Goal: Task Accomplishment & Management: Use online tool/utility

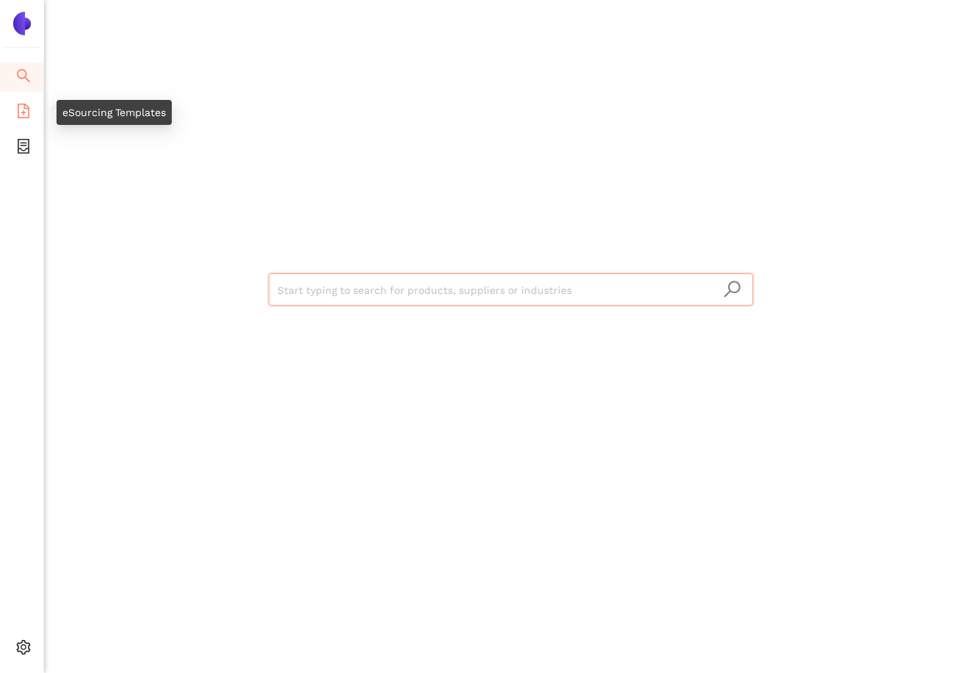
click at [18, 109] on icon "file-add" at bounding box center [24, 111] width 12 height 15
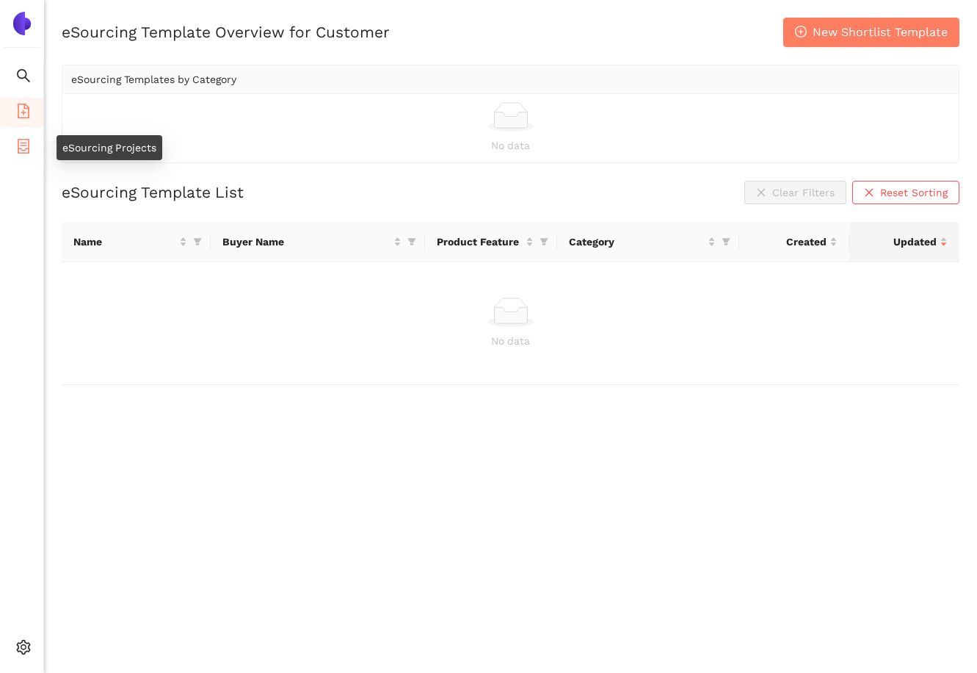
click at [26, 146] on icon "container" at bounding box center [23, 146] width 15 height 15
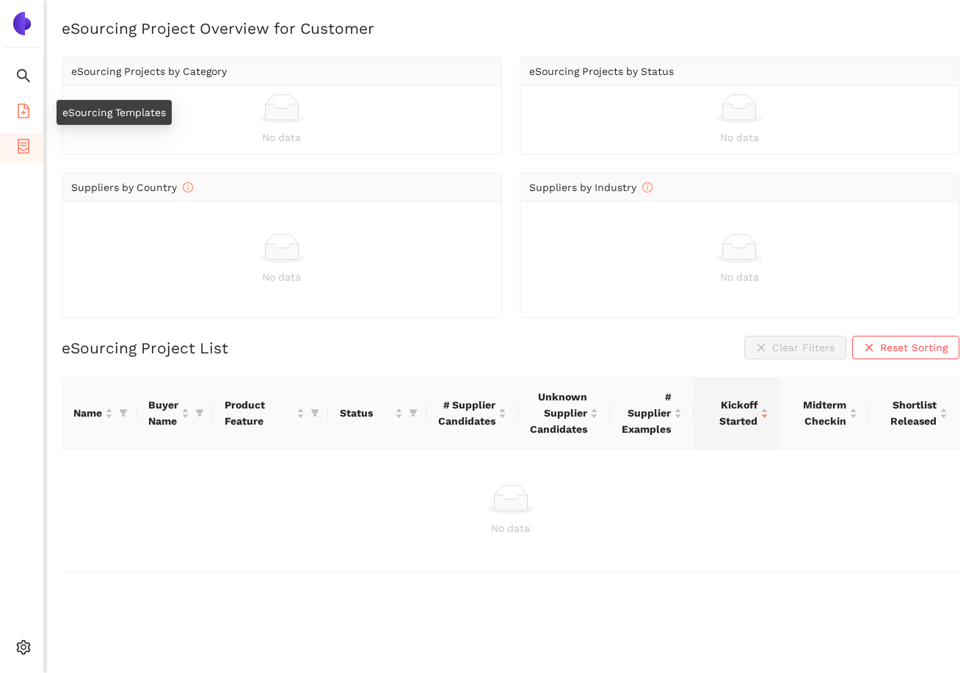
click at [15, 123] on li "eSourcing Templates" at bounding box center [21, 112] width 43 height 29
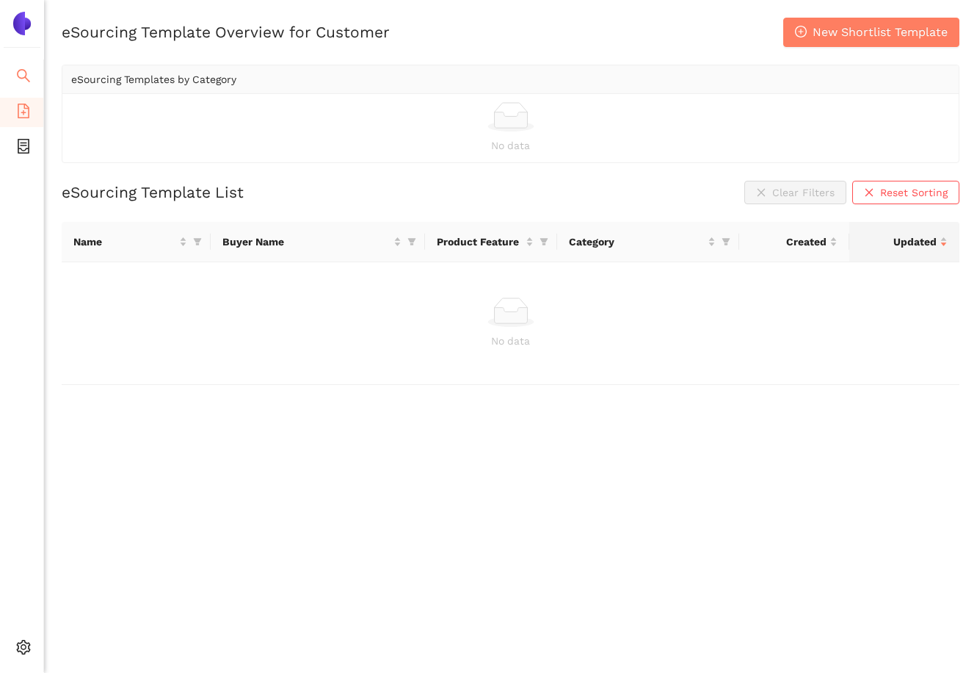
click at [23, 75] on icon "search" at bounding box center [23, 75] width 15 height 15
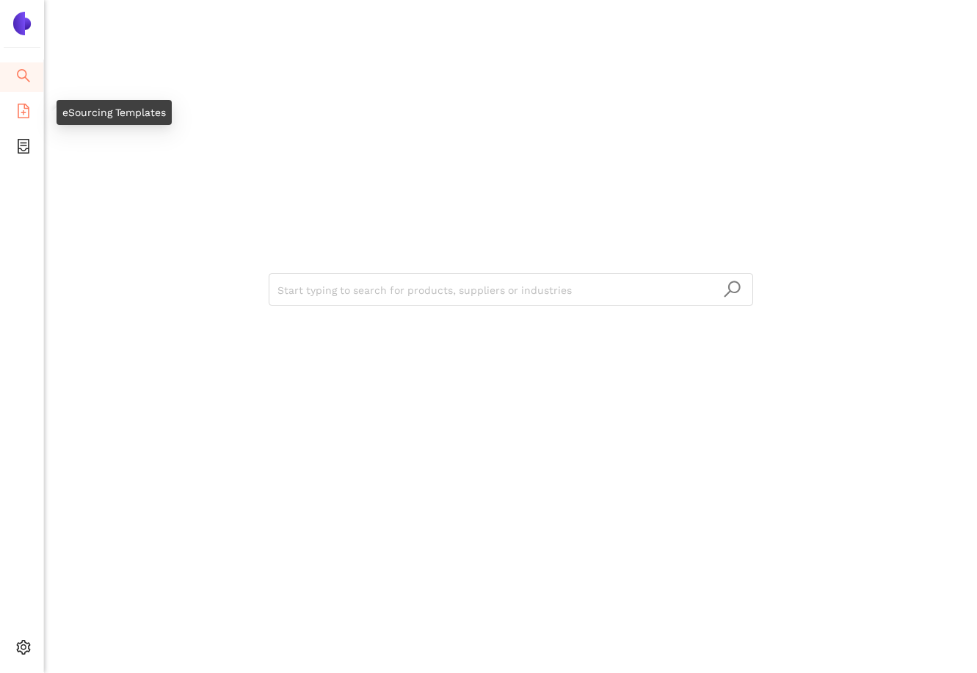
click at [29, 112] on icon "file-add" at bounding box center [23, 111] width 15 height 15
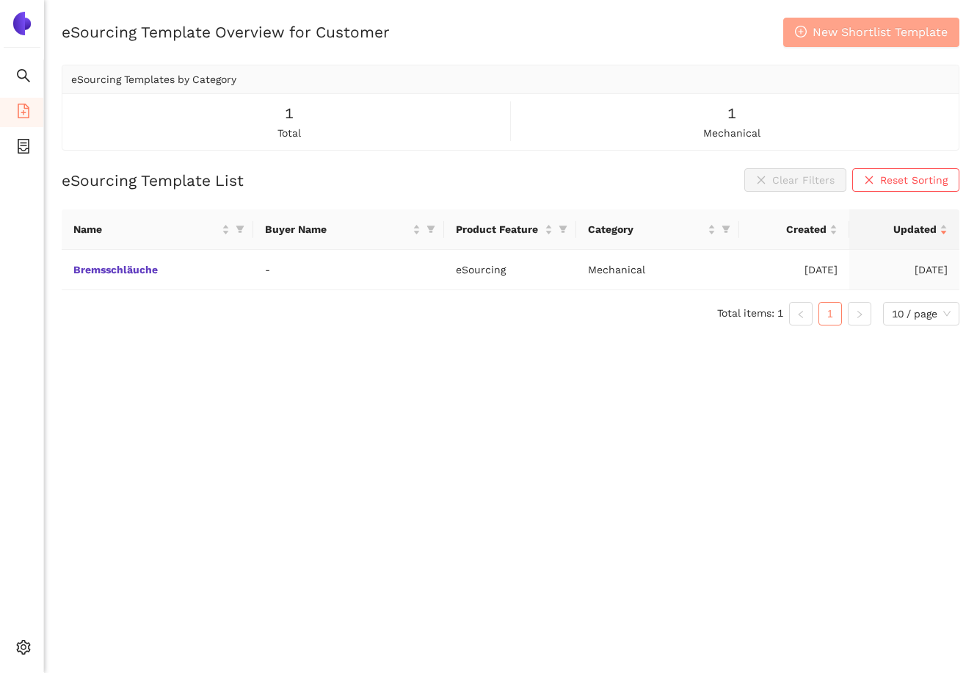
click at [829, 38] on span "New Shortlist Template" at bounding box center [880, 32] width 135 height 18
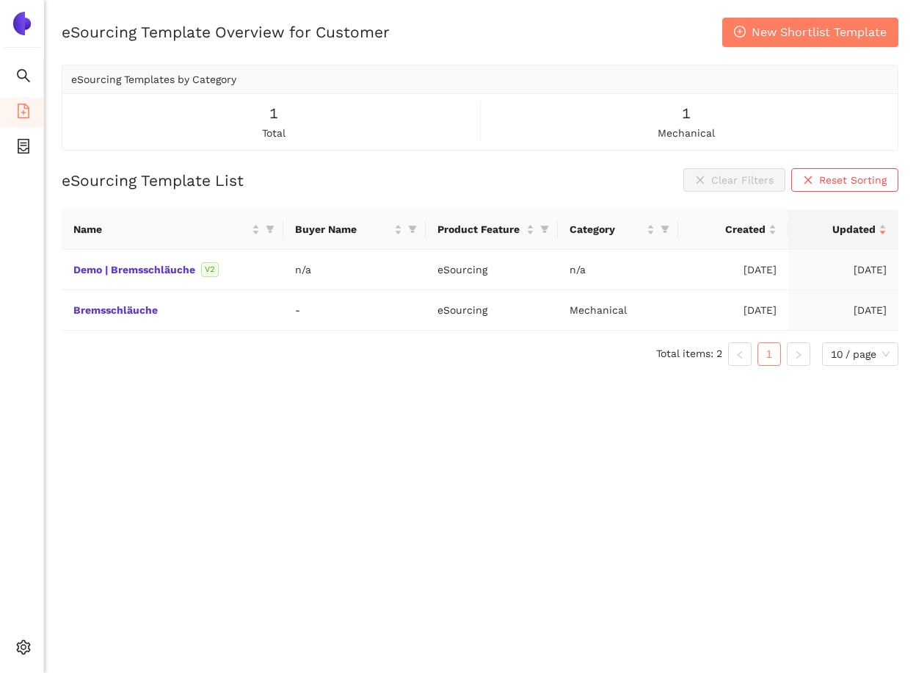
click at [204, 468] on div "eSourcing Template Overview for Customer New Shortlist Template eSourcing Templ…" at bounding box center [480, 354] width 872 height 673
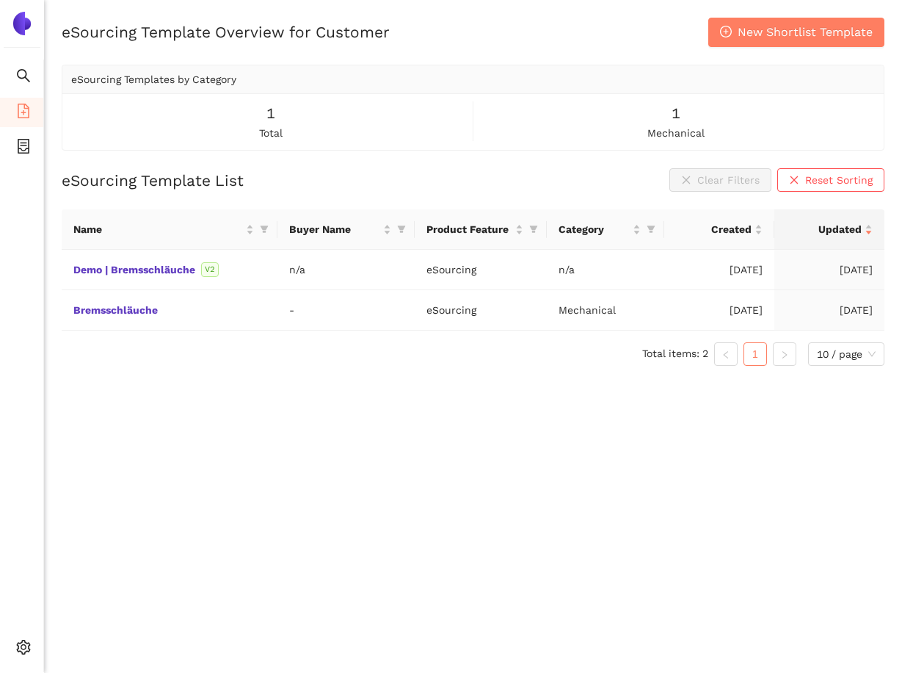
click at [465, 378] on div "eSourcing Template Overview for Customer New Shortlist Template eSourcing Templ…" at bounding box center [473, 354] width 858 height 673
click at [0, 0] on link "Bremsschläuche" at bounding box center [0, 0] width 0 height 0
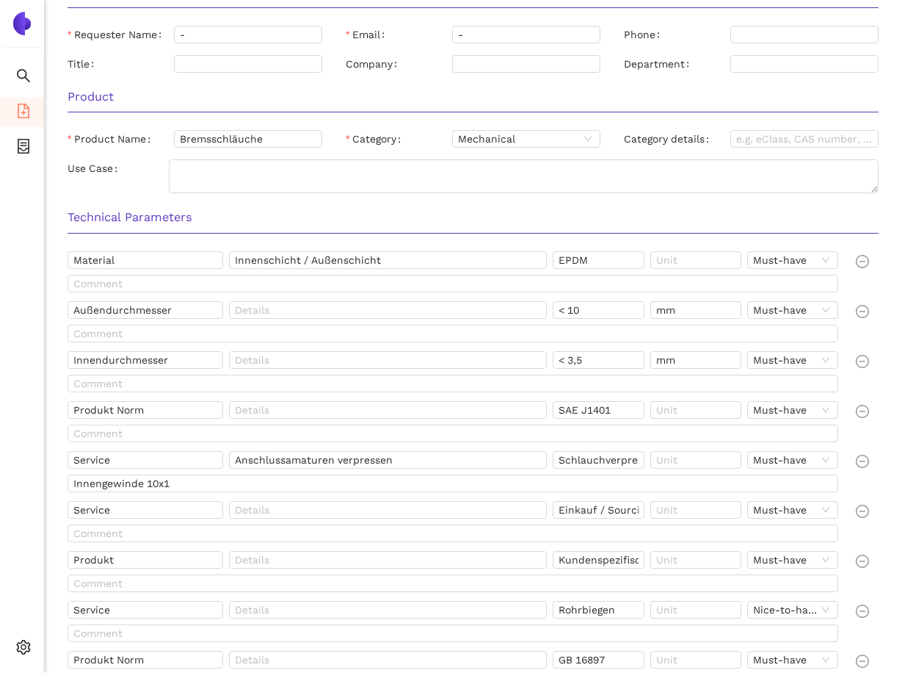
scroll to position [182, 0]
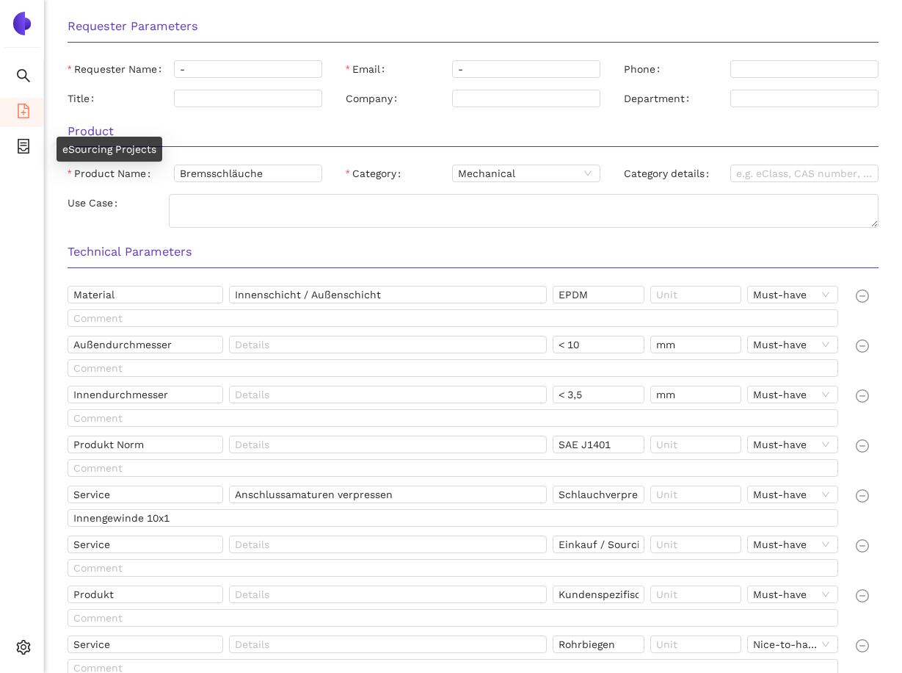
click at [23, 115] on icon "file-add" at bounding box center [23, 111] width 15 height 15
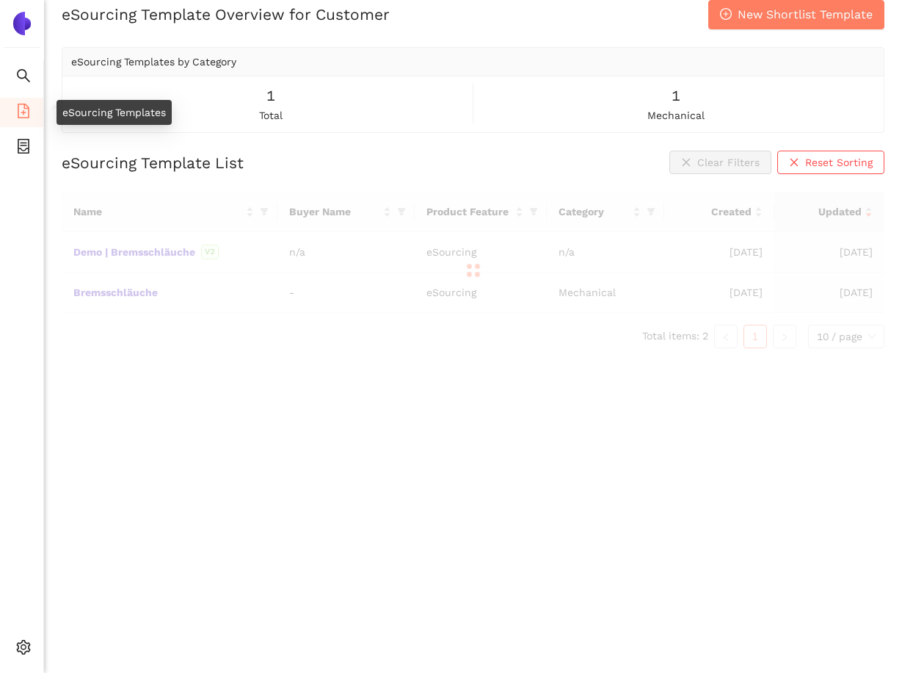
scroll to position [18, 0]
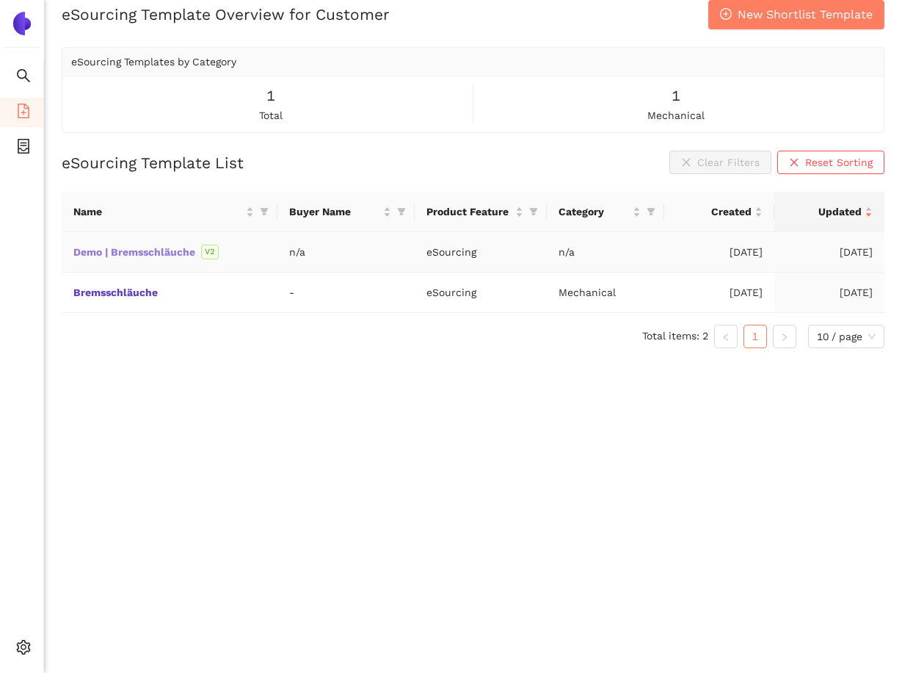
click at [0, 0] on link "Demo | Bremsschläuche" at bounding box center [0, 0] width 0 height 0
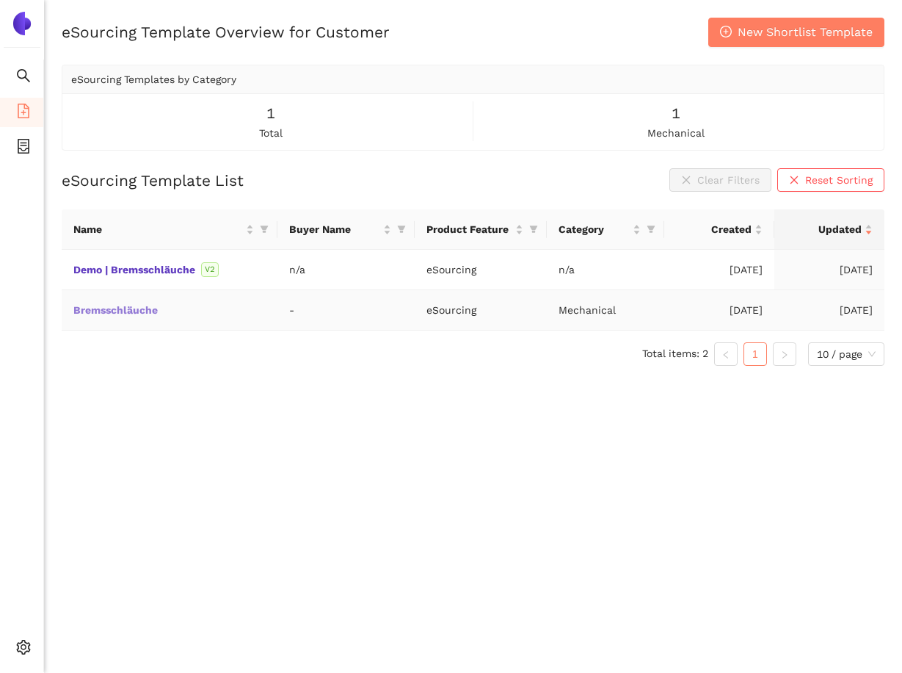
click at [0, 0] on link "Bremsschläuche" at bounding box center [0, 0] width 0 height 0
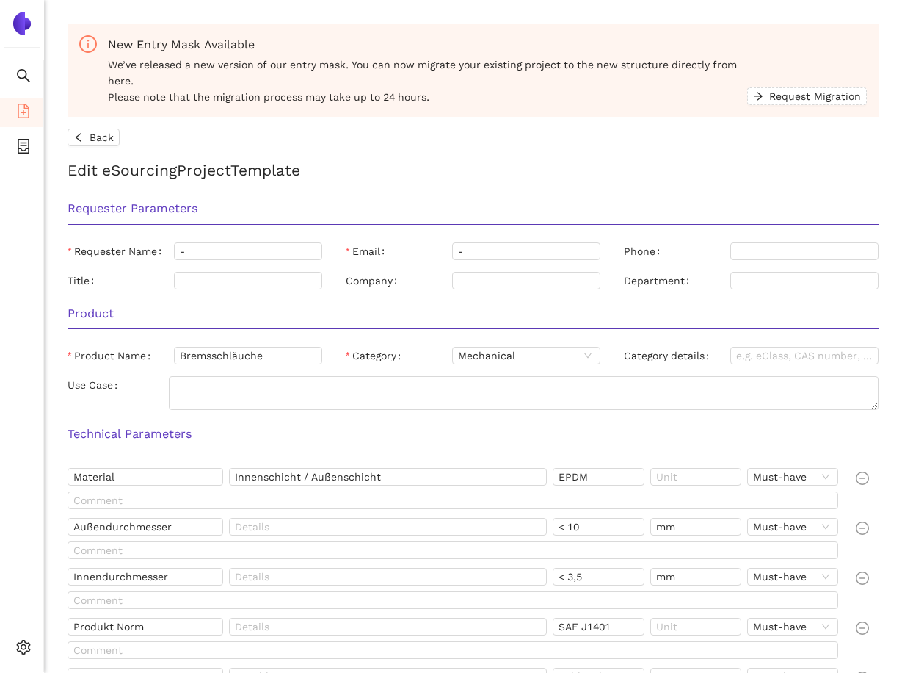
click at [28, 115] on icon "file-add" at bounding box center [24, 111] width 12 height 15
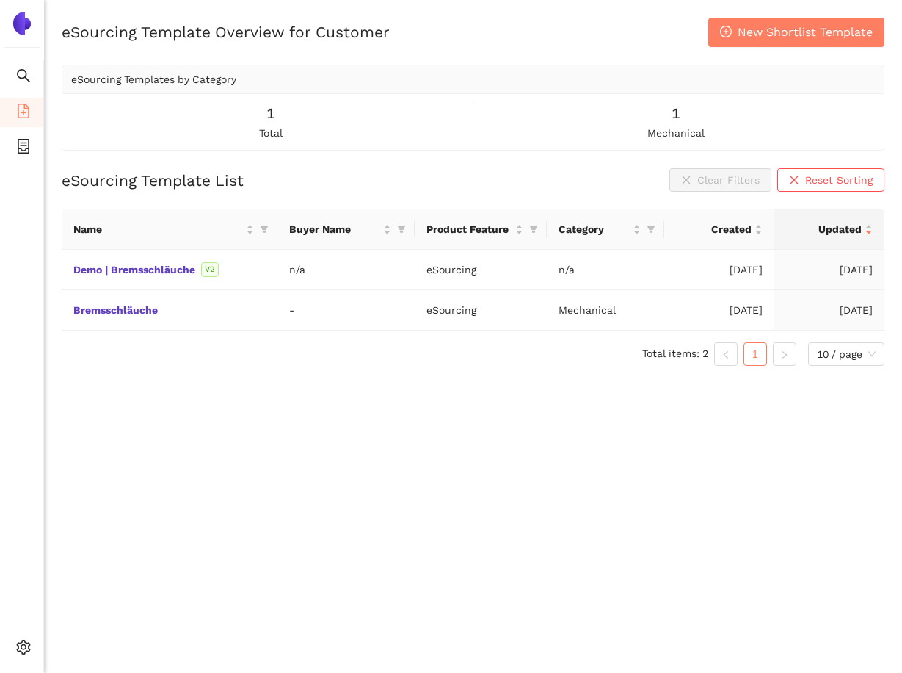
click at [178, 466] on div "eSourcing Template Overview for Customer New Shortlist Template eSourcing Templ…" at bounding box center [473, 354] width 858 height 673
click at [0, 0] on link "Bremsschläuche" at bounding box center [0, 0] width 0 height 0
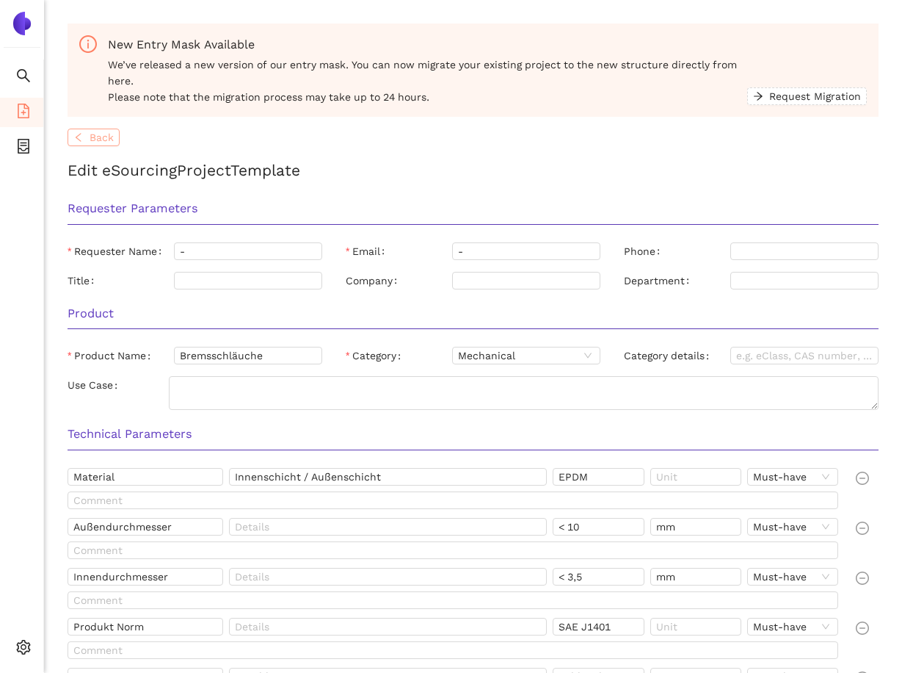
click at [92, 134] on span "Back" at bounding box center [102, 137] width 24 height 16
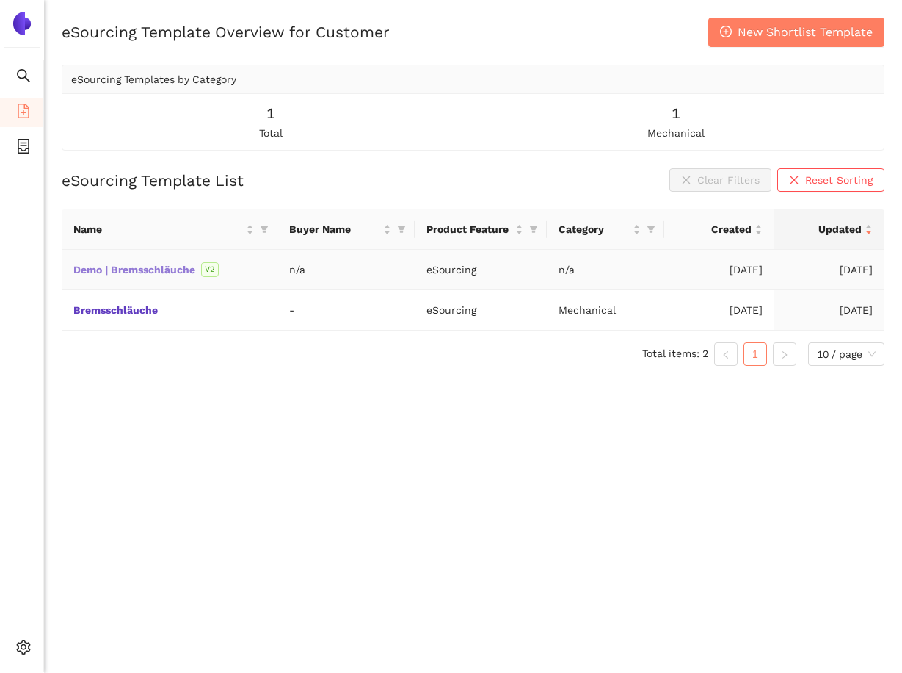
click at [0, 0] on link "Demo | Bremsschläuche" at bounding box center [0, 0] width 0 height 0
drag, startPoint x: 267, startPoint y: 111, endPoint x: 297, endPoint y: 141, distance: 42.6
click at [297, 141] on div "1 total" at bounding box center [270, 121] width 399 height 39
click at [322, 402] on div "eSourcing Template Overview for Customer New Shortlist Template eSourcing Templ…" at bounding box center [473, 354] width 858 height 673
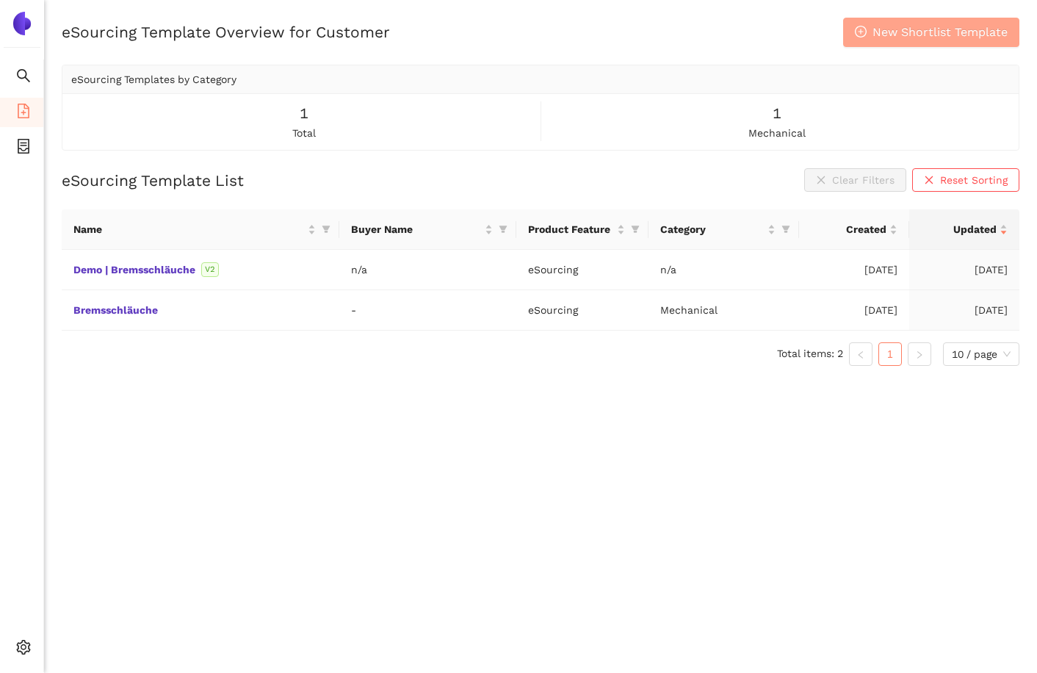
click at [893, 25] on span "New Shortlist Template" at bounding box center [939, 32] width 135 height 18
